Goal: Navigation & Orientation: Understand site structure

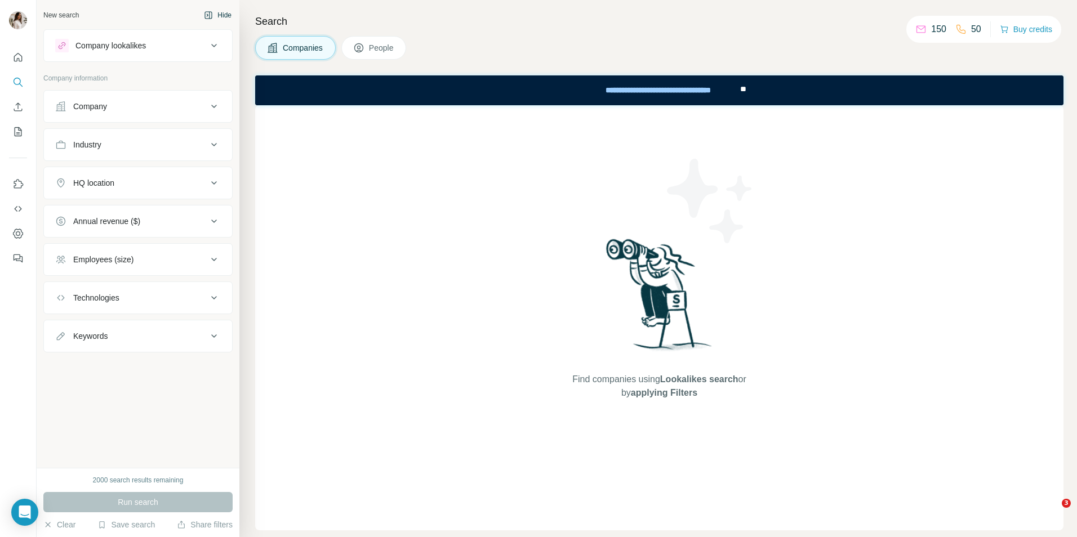
click at [218, 16] on button "Hide" at bounding box center [217, 15] width 43 height 17
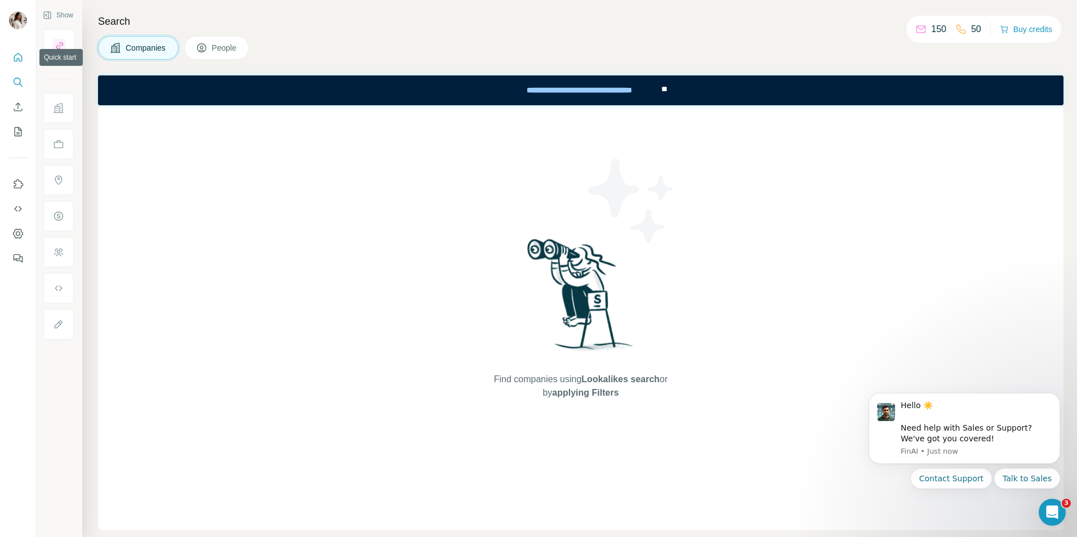
click at [19, 57] on icon "Quick start" at bounding box center [17, 57] width 11 height 11
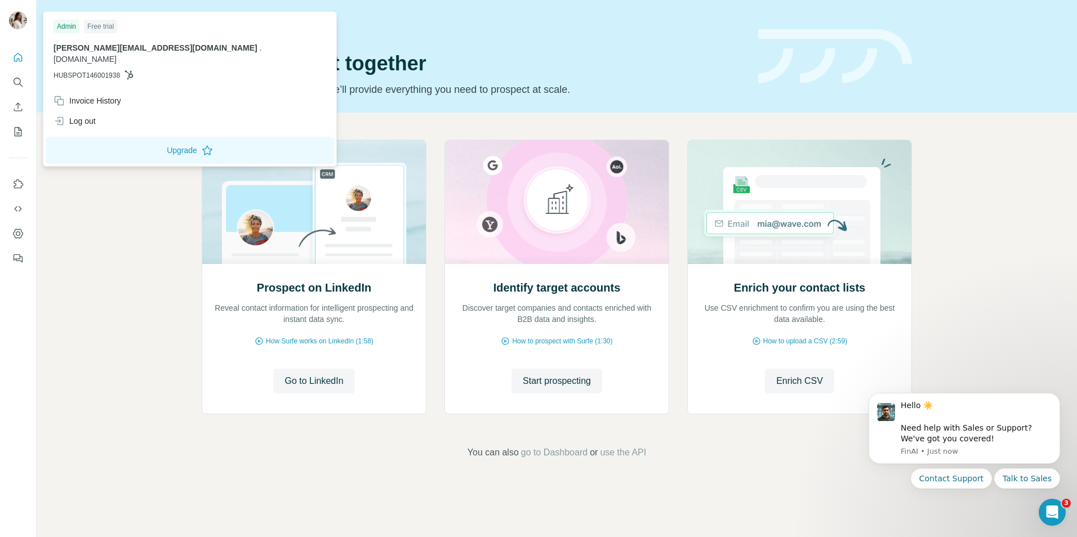
click at [17, 21] on img at bounding box center [18, 20] width 18 height 18
click at [12, 60] on icon "Quick start" at bounding box center [17, 57] width 11 height 11
click at [14, 20] on img at bounding box center [18, 20] width 18 height 18
click at [14, 54] on icon "Quick start" at bounding box center [17, 57] width 11 height 11
click at [16, 31] on div at bounding box center [18, 21] width 18 height 20
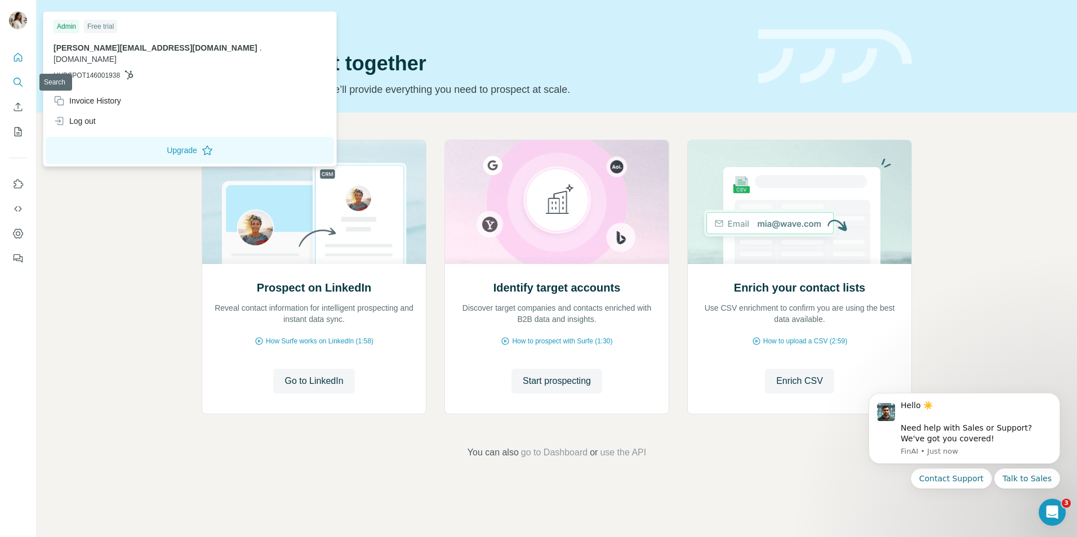
click at [16, 78] on icon "Search" at bounding box center [17, 81] width 7 height 7
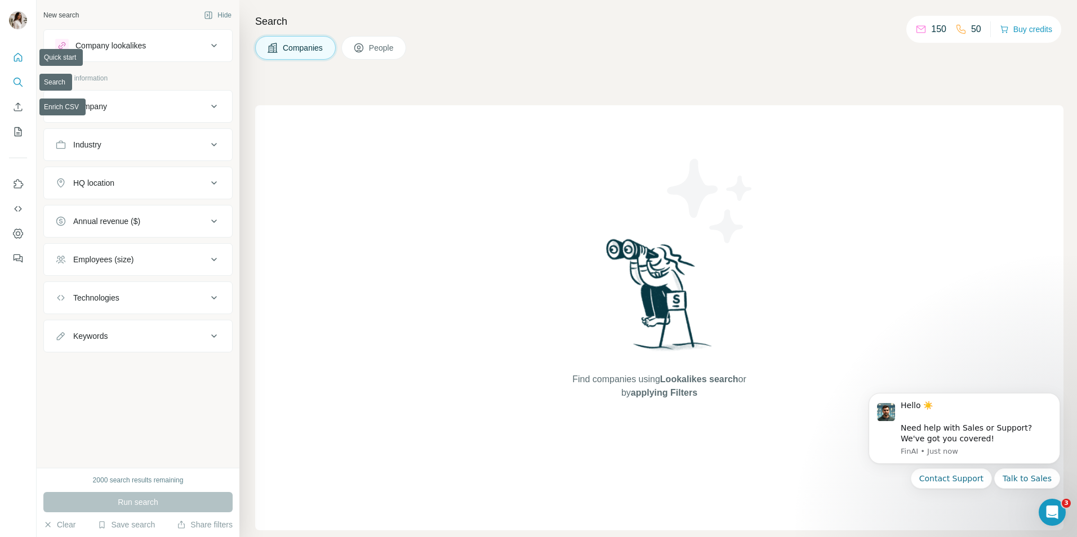
click at [20, 65] on button "Quick start" at bounding box center [18, 57] width 18 height 20
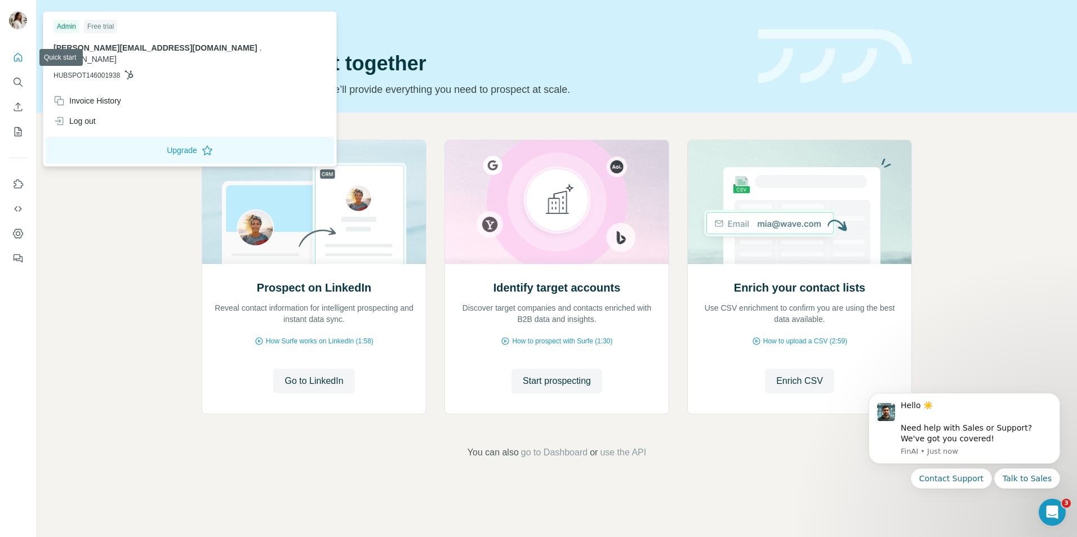
click at [13, 23] on img at bounding box center [18, 20] width 18 height 18
click at [152, 55] on div "amie@higginsonstrategy.com . higginsonstrategy.com HUBSPOT146001938" at bounding box center [190, 61] width 273 height 38
click at [21, 19] on img at bounding box center [18, 20] width 18 height 18
click at [8, 61] on div at bounding box center [18, 155] width 36 height 228
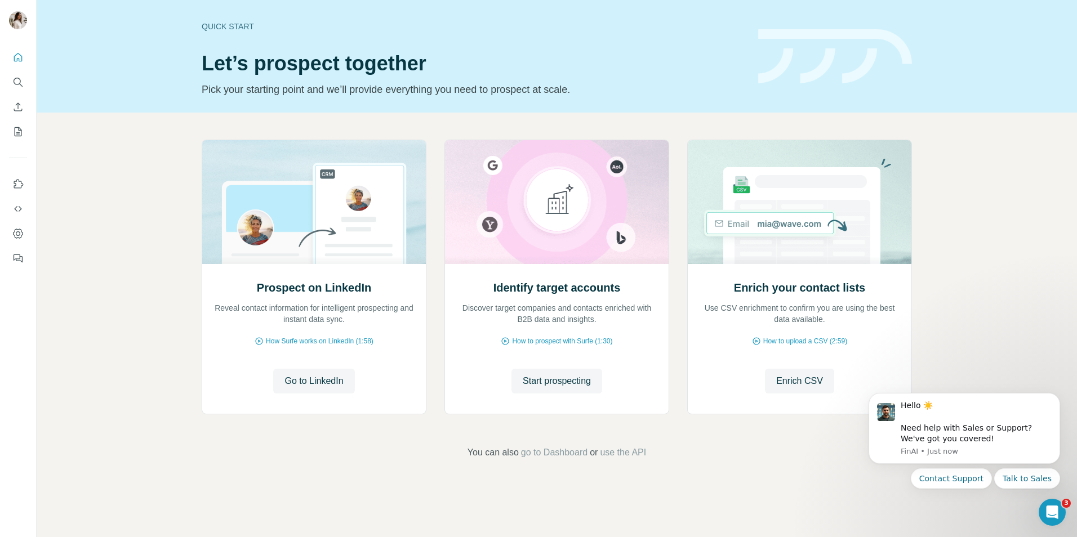
click at [15, 56] on icon "Quick start" at bounding box center [18, 57] width 8 height 8
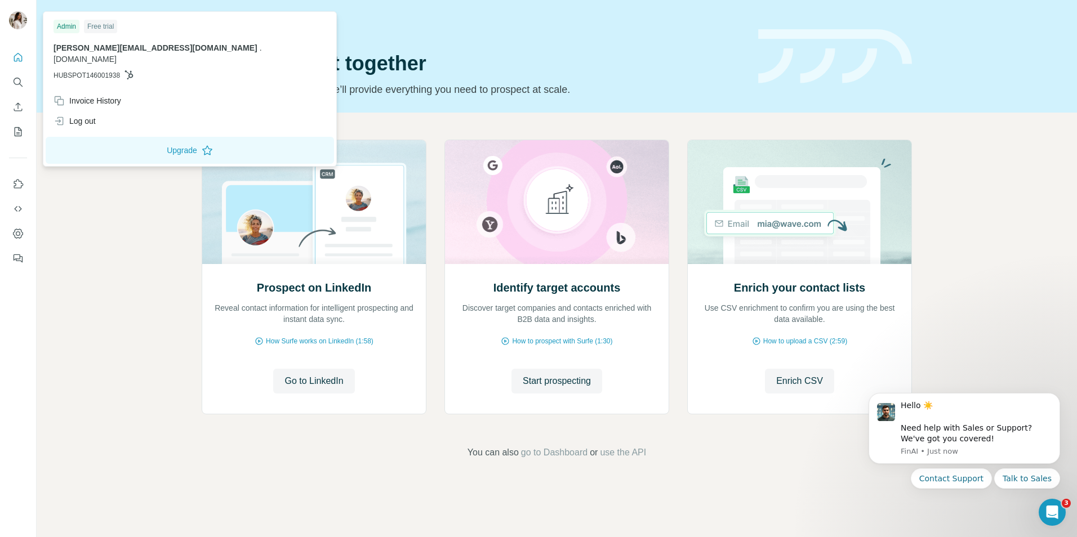
click at [16, 23] on img at bounding box center [18, 20] width 18 height 18
click at [15, 175] on button "Use Surfe on LinkedIn" at bounding box center [18, 184] width 18 height 20
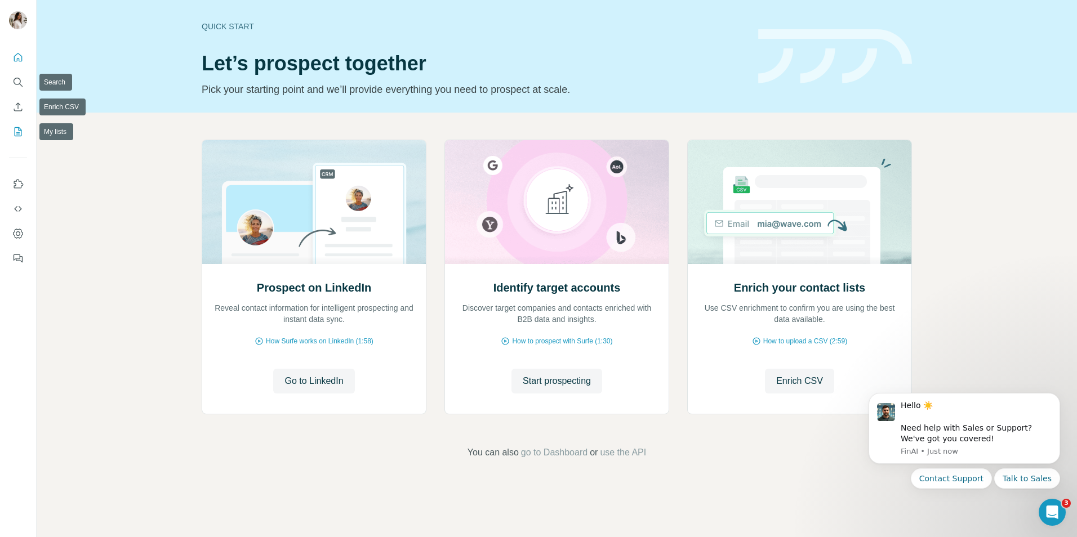
click at [14, 130] on icon "My lists" at bounding box center [17, 131] width 11 height 11
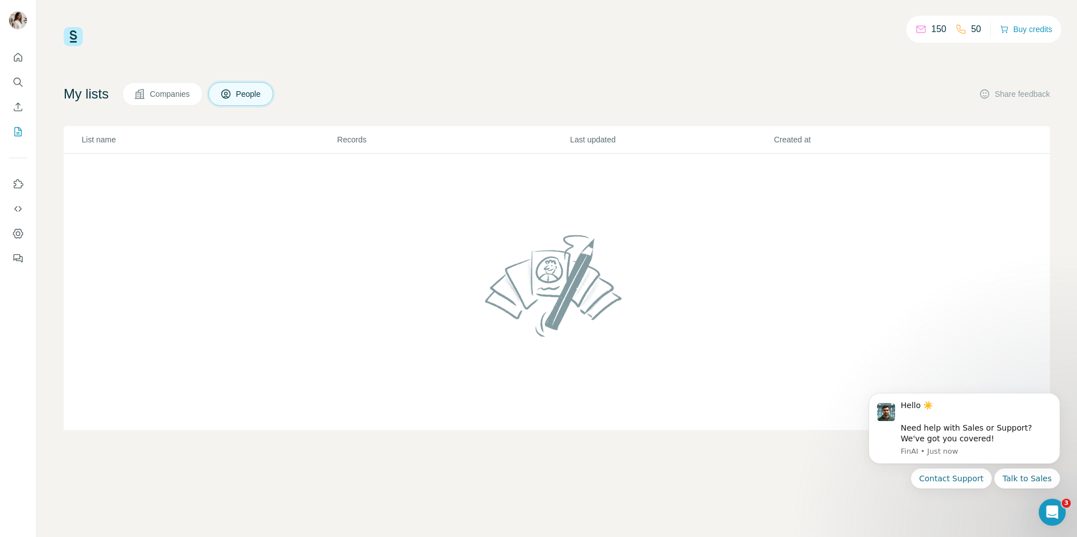
click at [8, 159] on div at bounding box center [18, 155] width 36 height 228
click at [17, 176] on button "Use Surfe on LinkedIn" at bounding box center [18, 184] width 18 height 20
click at [17, 184] on icon "Use Surfe on LinkedIn" at bounding box center [17, 184] width 11 height 11
click at [11, 60] on button "Quick start" at bounding box center [18, 57] width 18 height 20
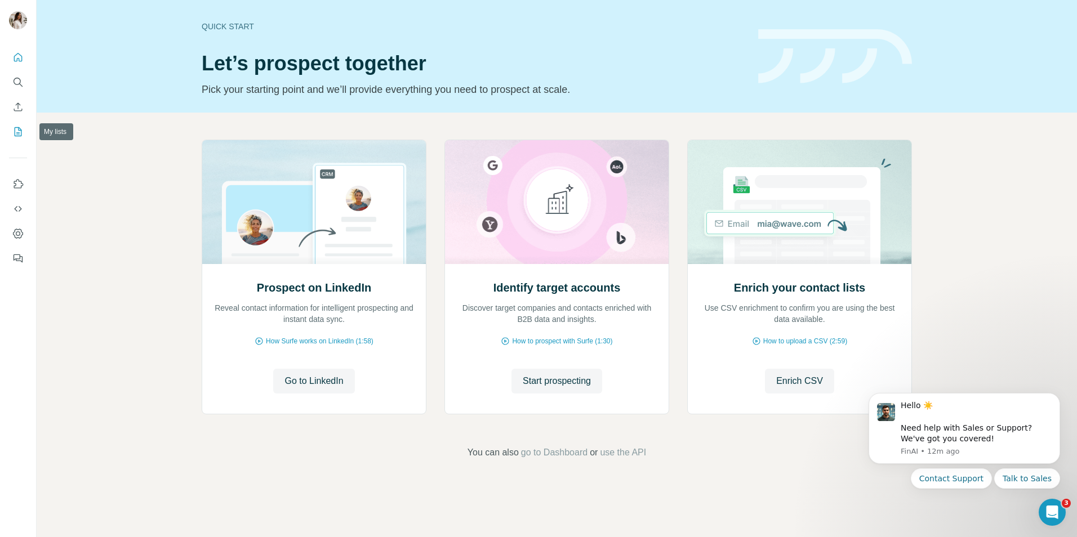
click at [15, 129] on icon "My lists" at bounding box center [18, 131] width 7 height 9
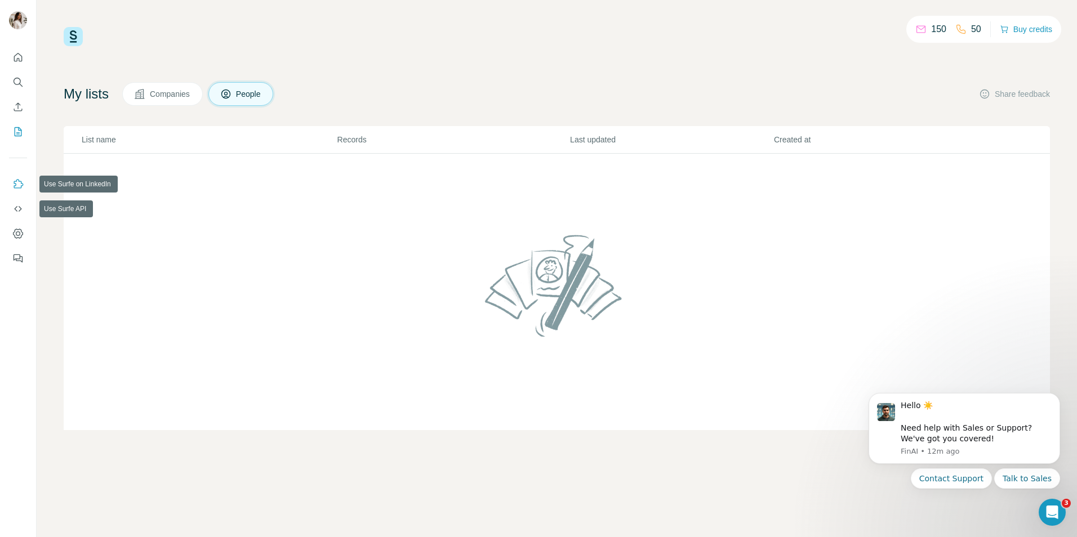
drag, startPoint x: 15, startPoint y: 129, endPoint x: 15, endPoint y: 180, distance: 50.7
click at [15, 180] on div at bounding box center [18, 155] width 36 height 228
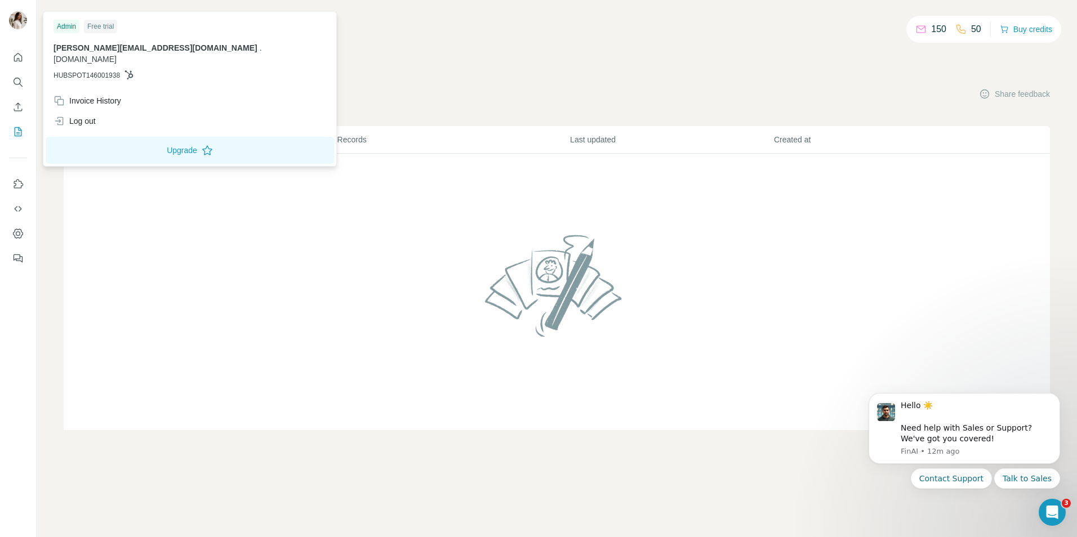
click at [10, 48] on button "Quick start" at bounding box center [18, 57] width 18 height 20
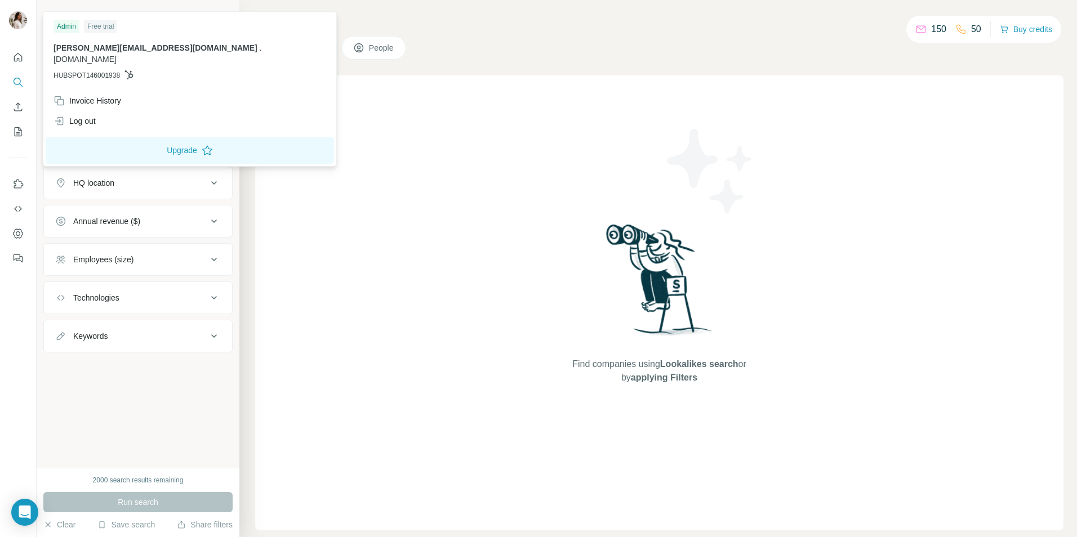
click at [16, 17] on img at bounding box center [18, 20] width 18 height 18
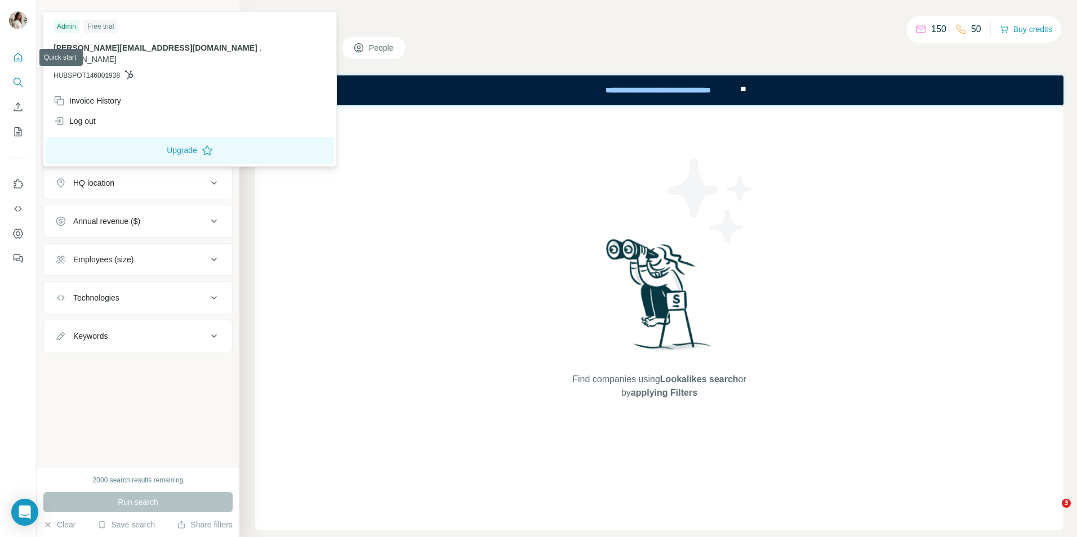
click at [14, 50] on button "Quick start" at bounding box center [18, 57] width 18 height 20
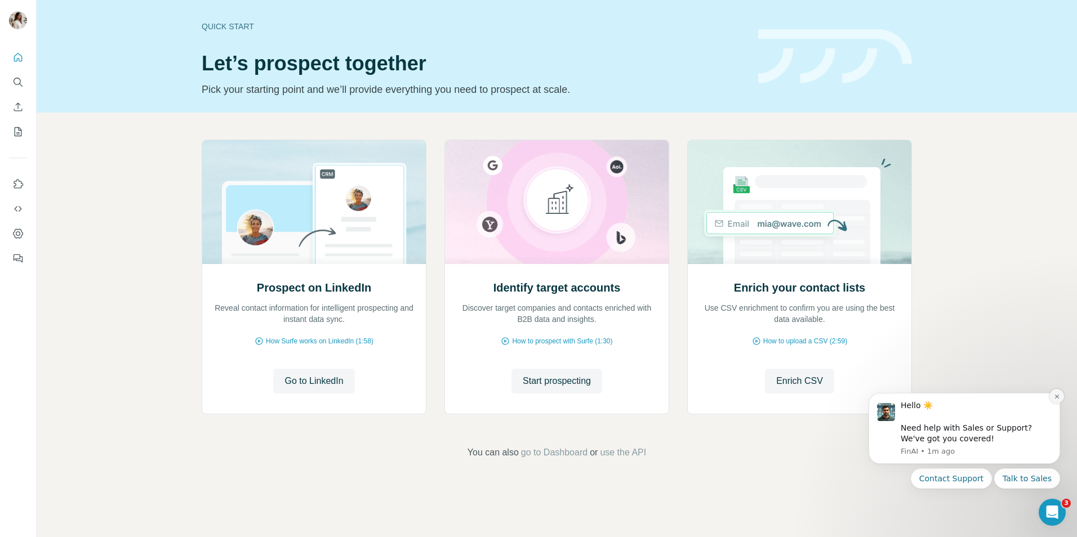
click at [1057, 396] on icon "Dismiss notification" at bounding box center [1057, 397] width 6 height 6
click at [16, 57] on icon "Quick start" at bounding box center [17, 57] width 11 height 11
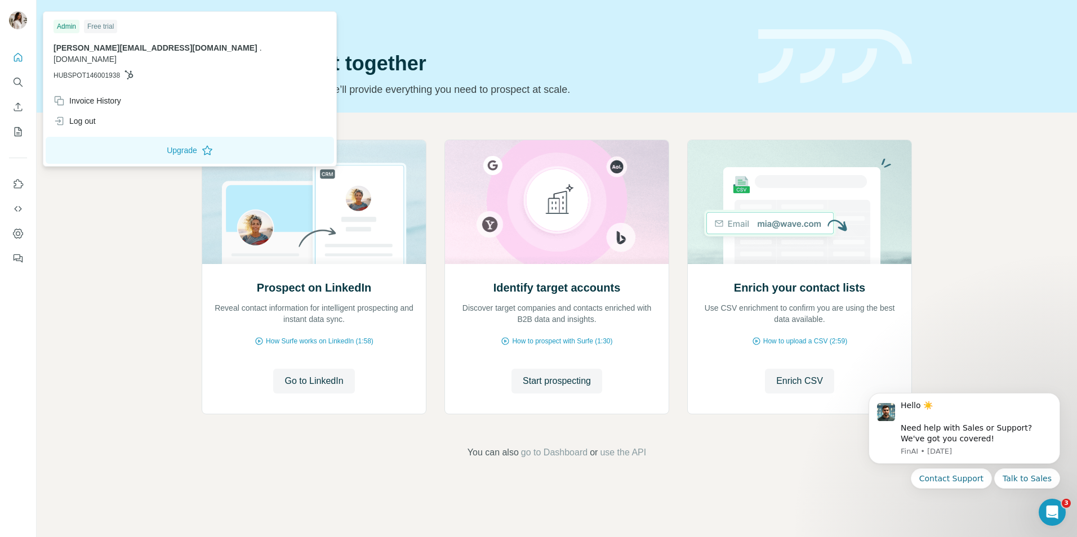
click at [19, 30] on div at bounding box center [18, 21] width 18 height 20
click at [15, 124] on button "My lists" at bounding box center [18, 132] width 18 height 20
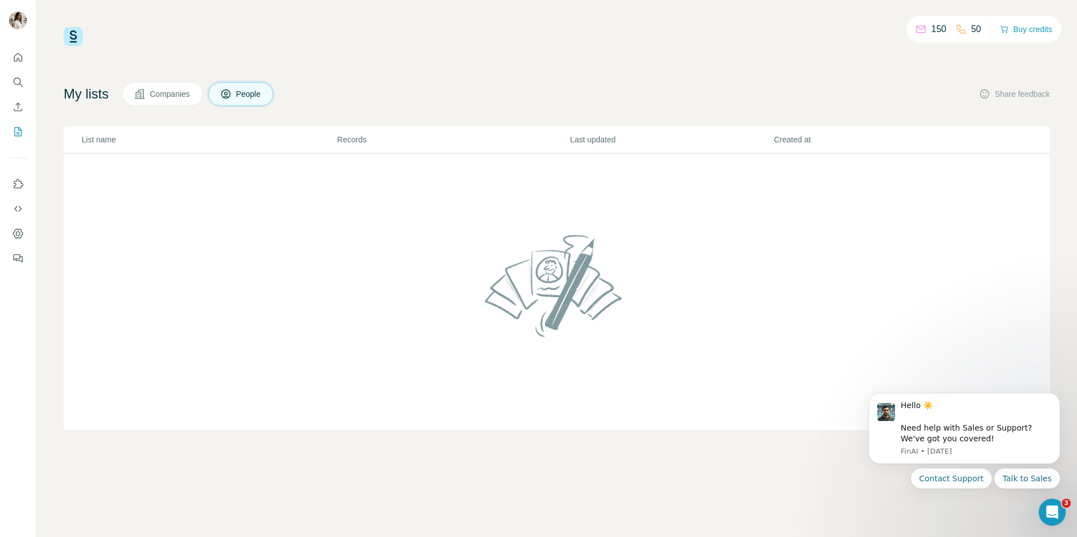
click at [151, 91] on button "Companies" at bounding box center [162, 94] width 81 height 24
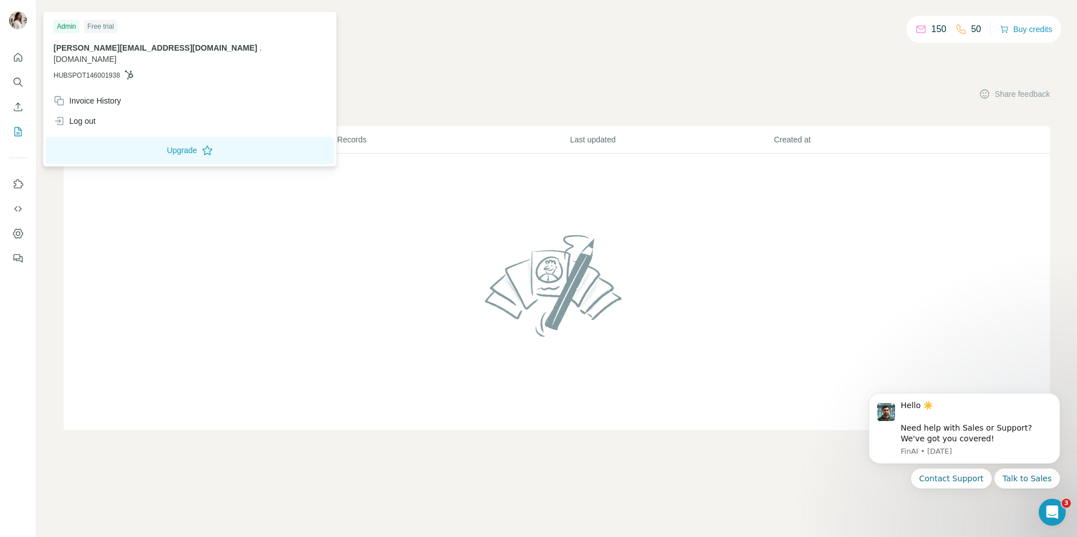
click at [20, 19] on img at bounding box center [18, 20] width 18 height 18
click at [12, 59] on icon "Quick start" at bounding box center [17, 57] width 11 height 11
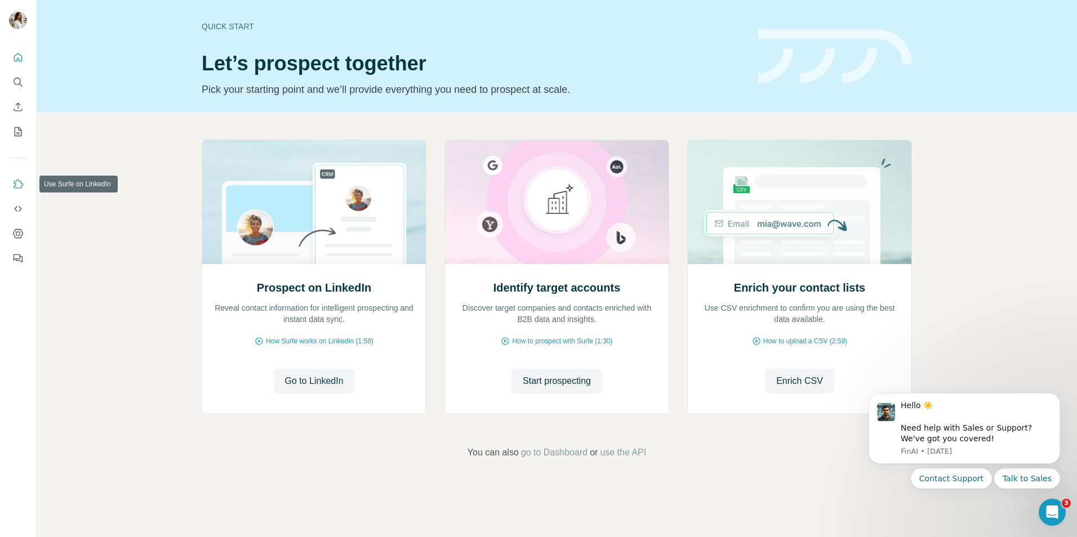
click at [15, 177] on button "Use Surfe on LinkedIn" at bounding box center [18, 184] width 18 height 20
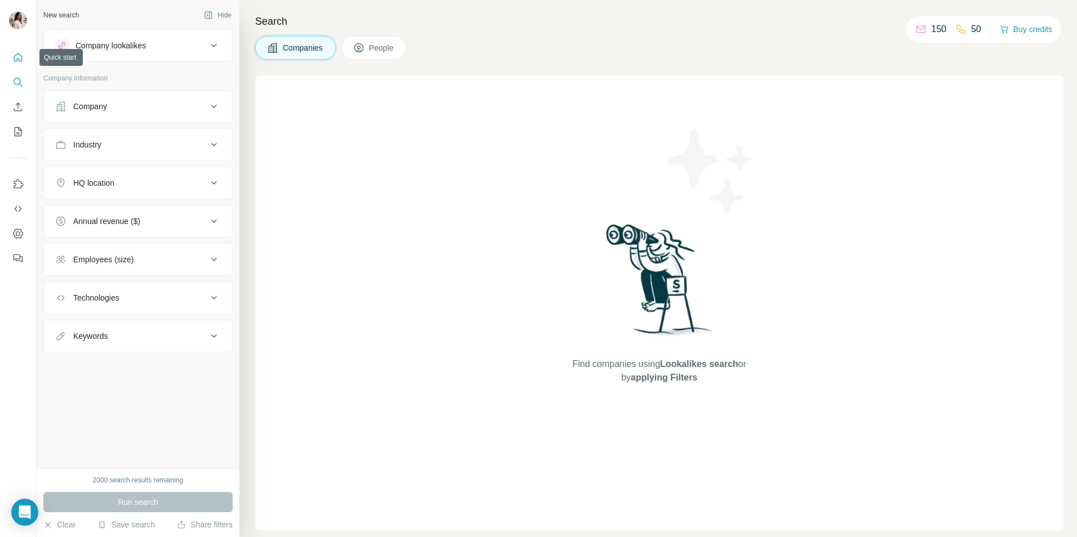
click at [19, 63] on icon "Quick start" at bounding box center [17, 57] width 11 height 11
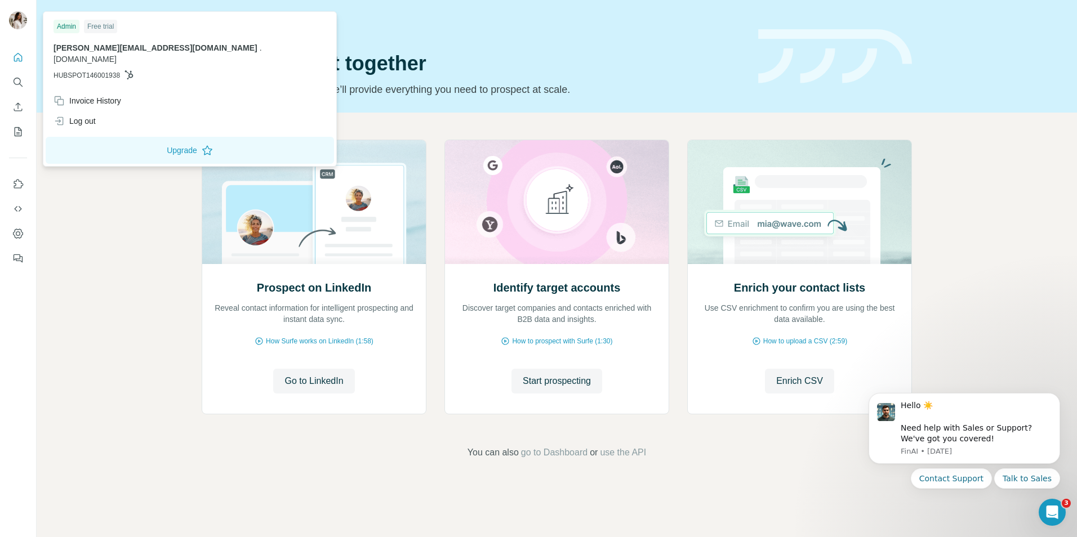
click at [19, 31] on div at bounding box center [18, 21] width 18 height 20
click at [12, 193] on button "Use Surfe on LinkedIn" at bounding box center [18, 184] width 18 height 20
